Goal: Task Accomplishment & Management: Manage account settings

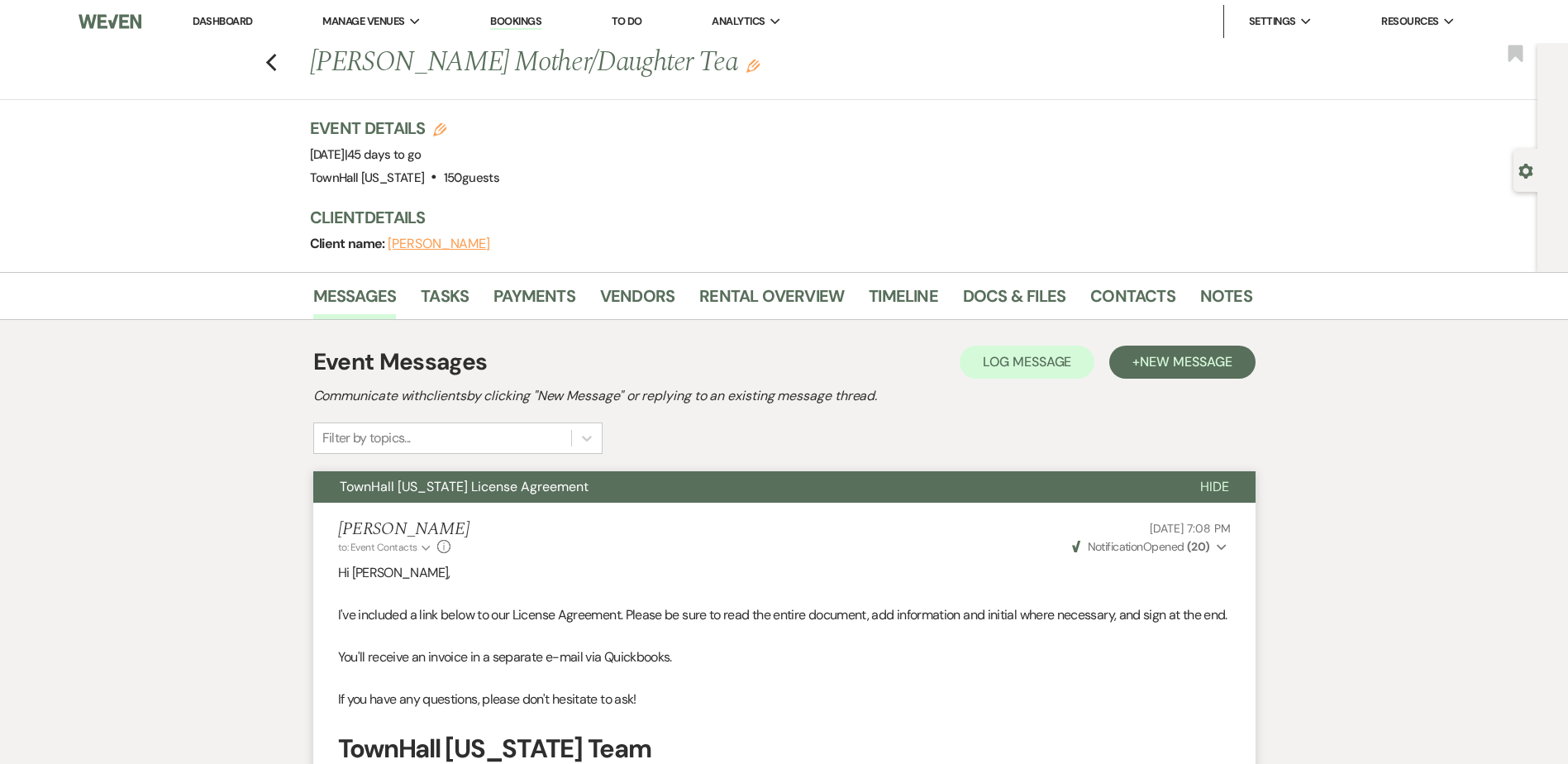
click at [247, 17] on link "Dashboard" at bounding box center [222, 21] width 60 height 14
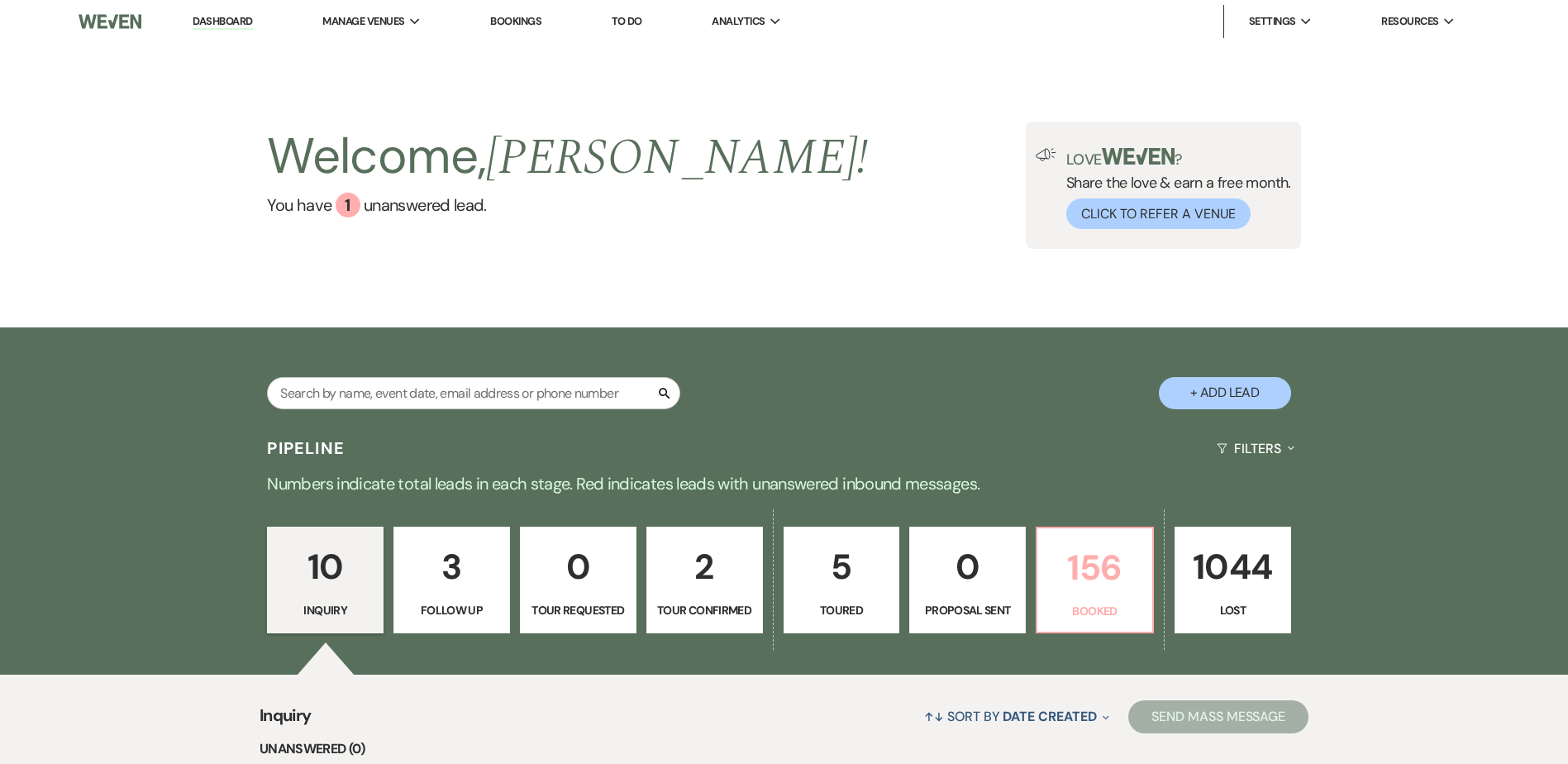
click at [1044, 554] on link "156 Booked" at bounding box center [1095, 580] width 118 height 107
select select "7"
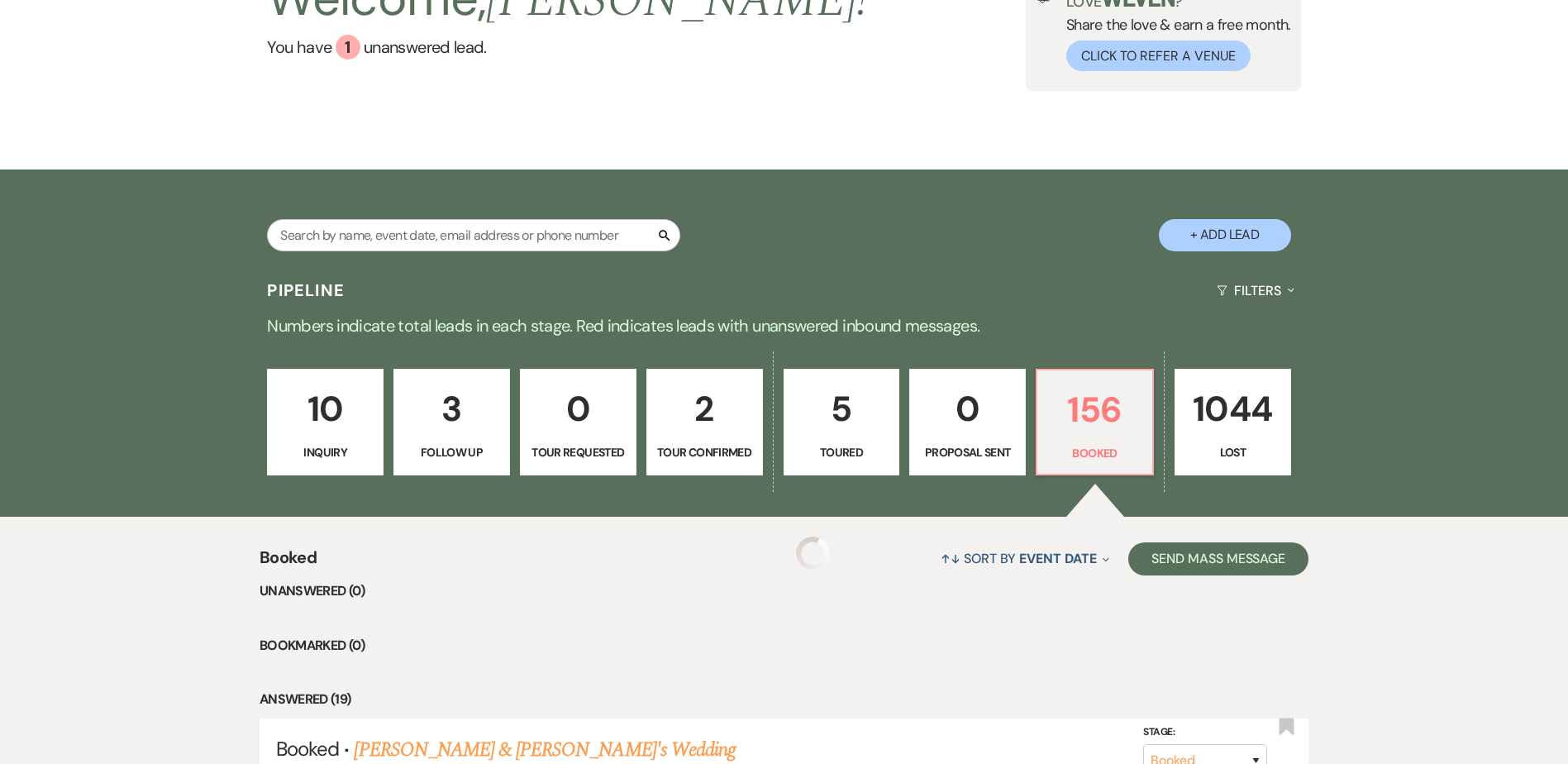
scroll to position [495, 0]
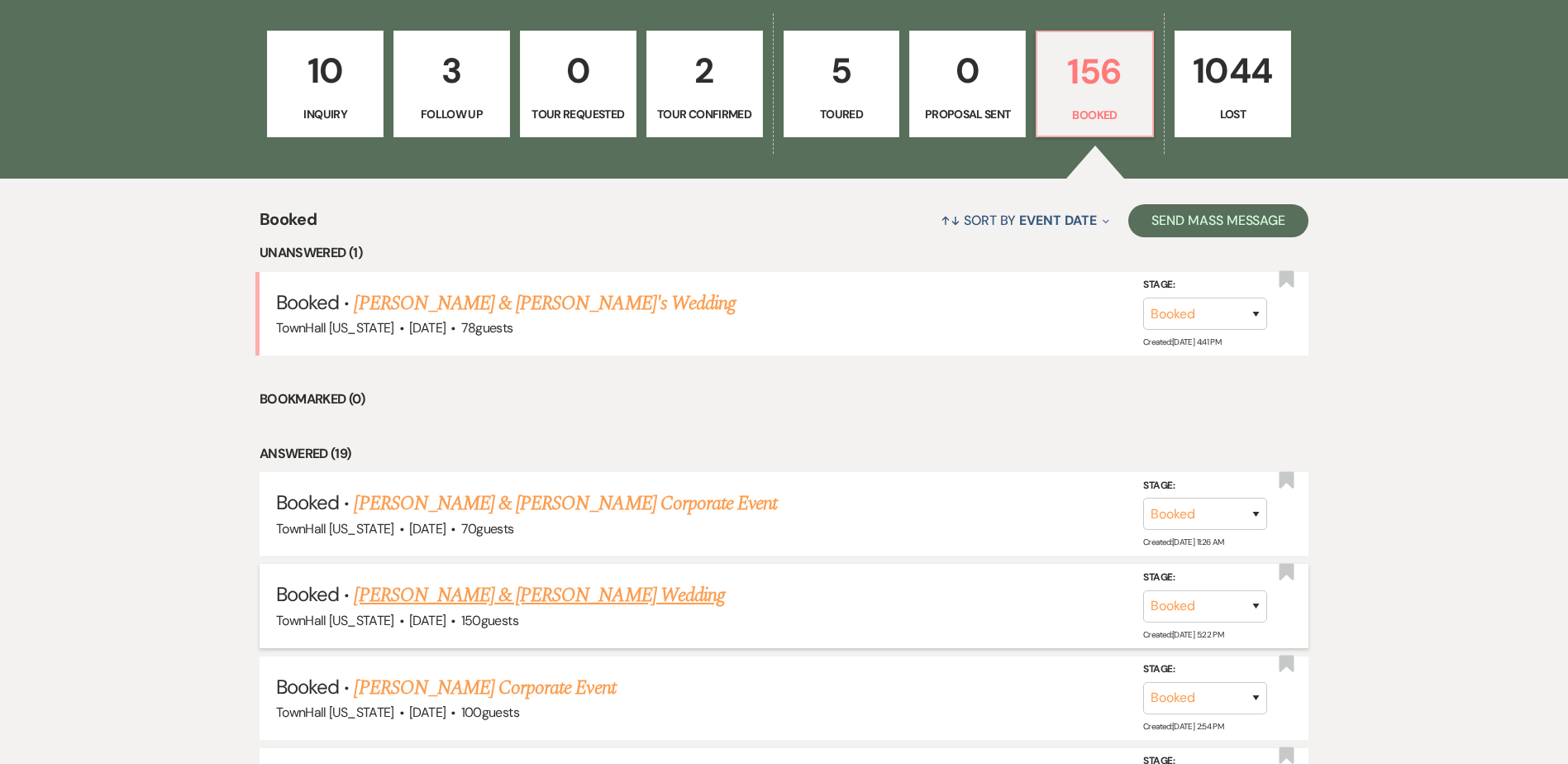
click at [579, 592] on link "[PERSON_NAME] & [PERSON_NAME] Wedding" at bounding box center [538, 595] width 370 height 30
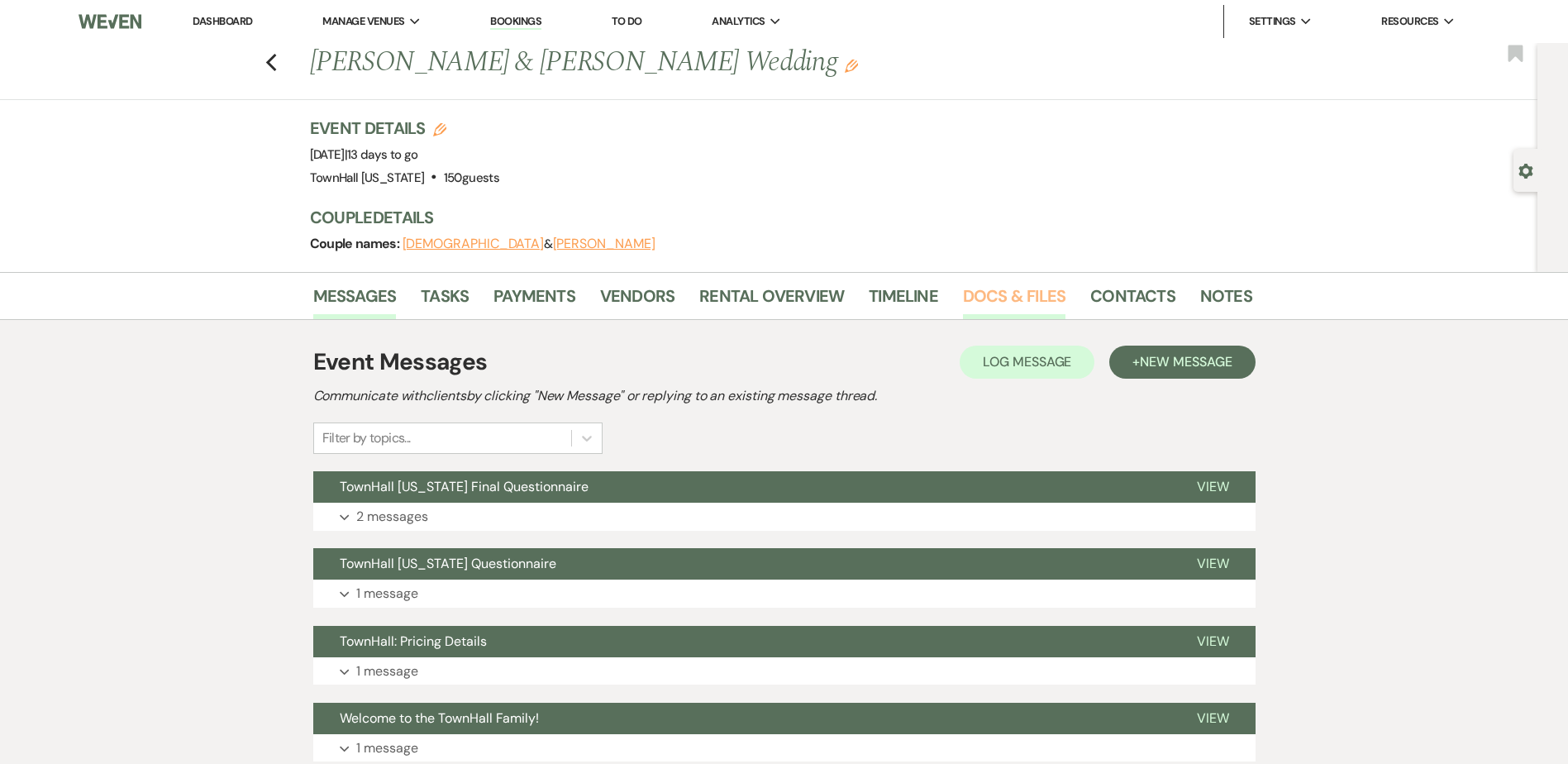
click at [1027, 303] on link "Docs & Files" at bounding box center [1014, 301] width 102 height 37
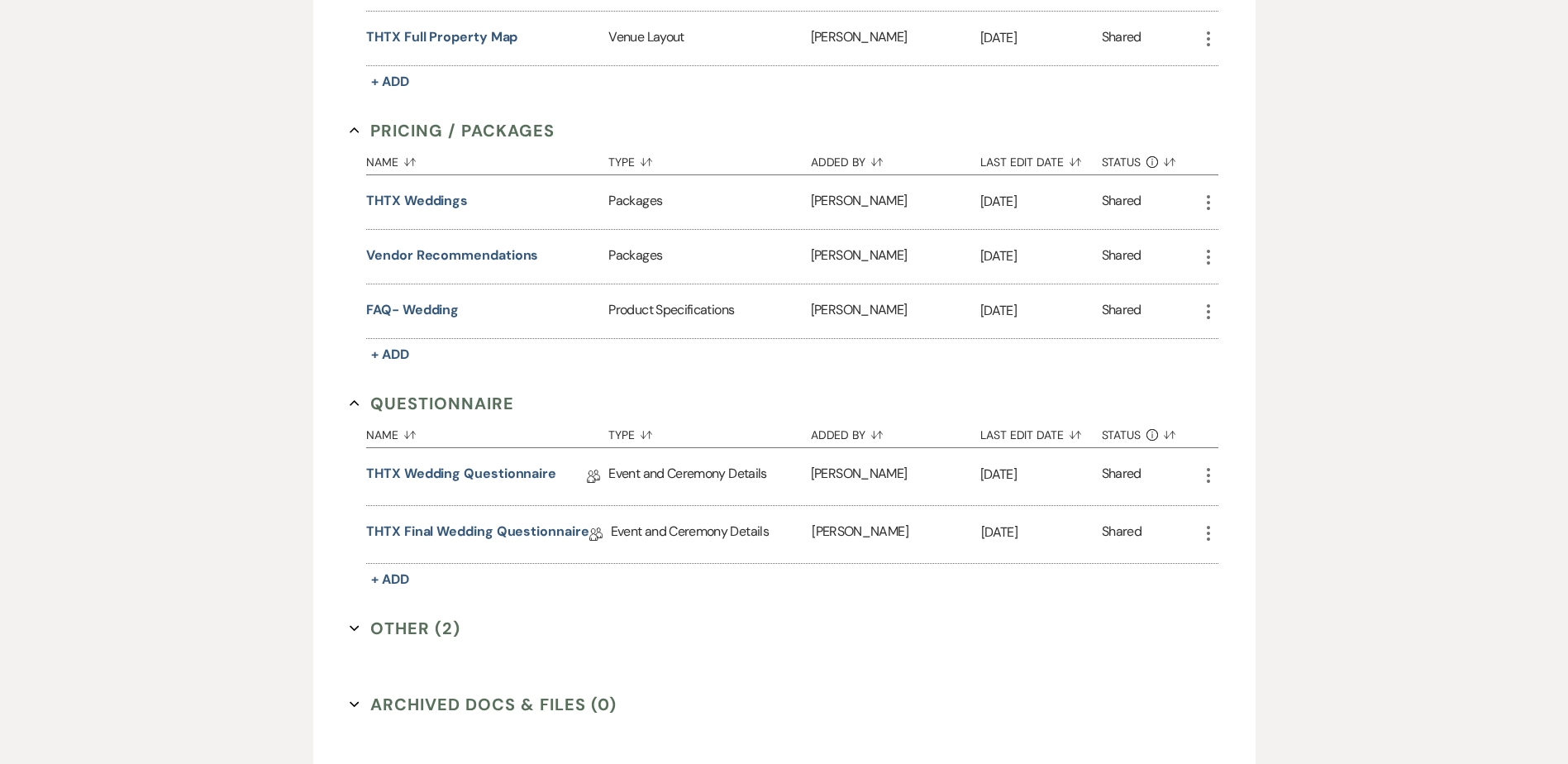
scroll to position [888, 0]
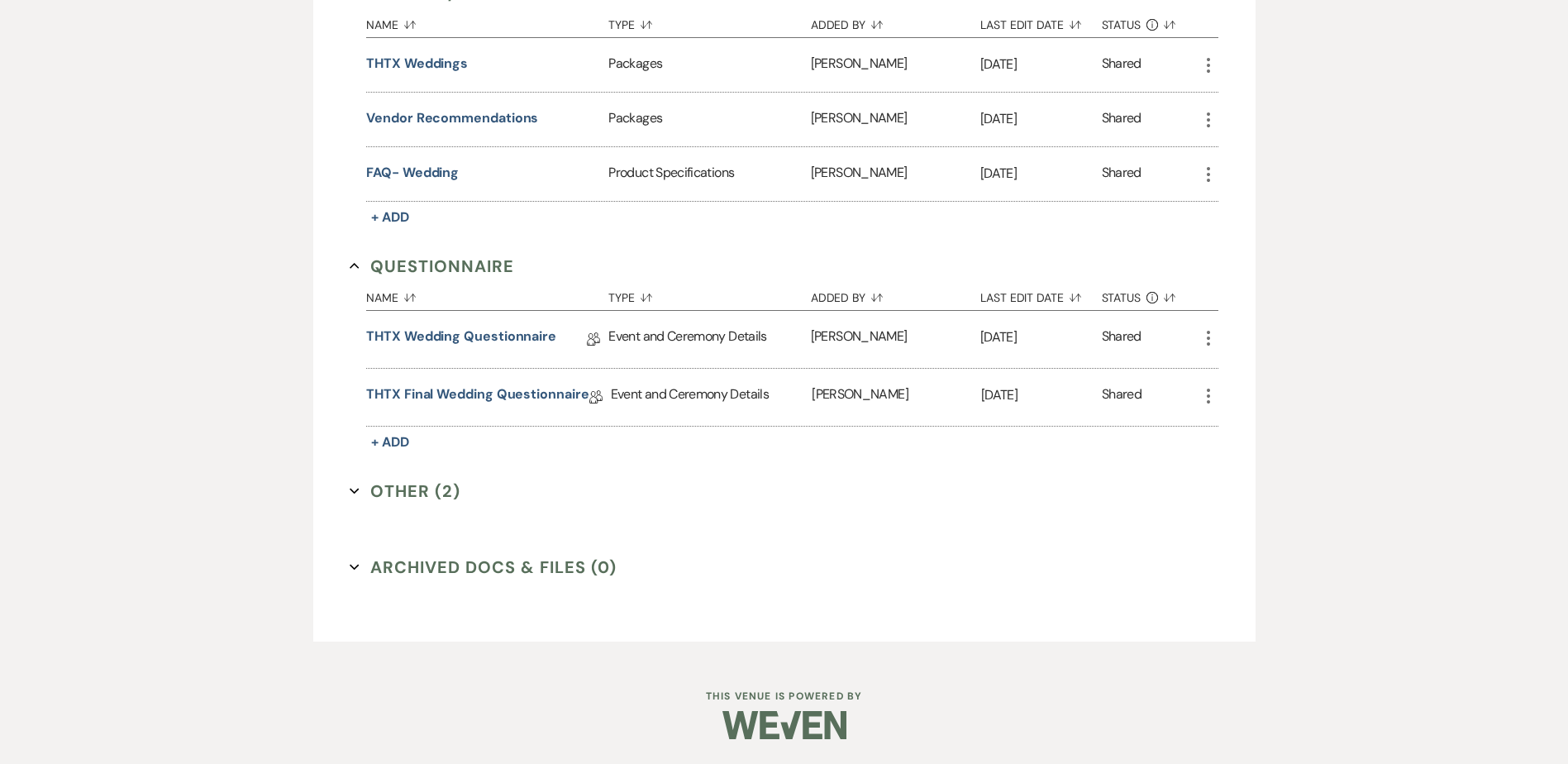
click at [426, 489] on button "Other (2) Expand" at bounding box center [405, 491] width 111 height 25
